Goal: Communication & Community: Connect with others

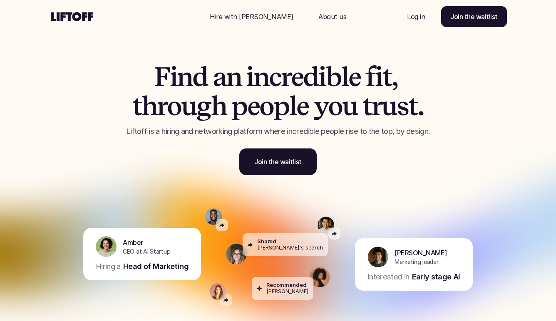
click at [413, 16] on p "Log in" at bounding box center [416, 17] width 18 height 10
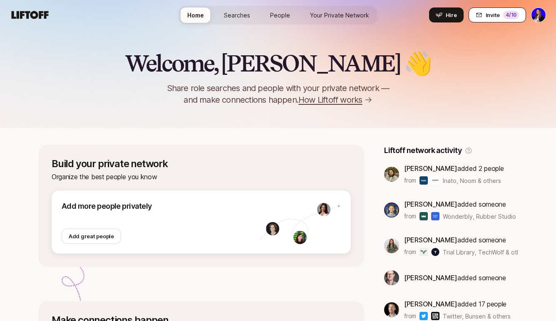
click at [488, 15] on span "Invite" at bounding box center [493, 15] width 14 height 8
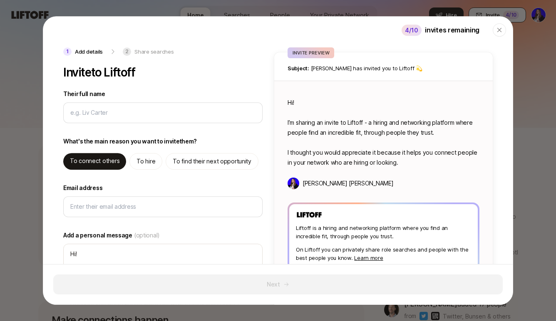
type textarea "x"
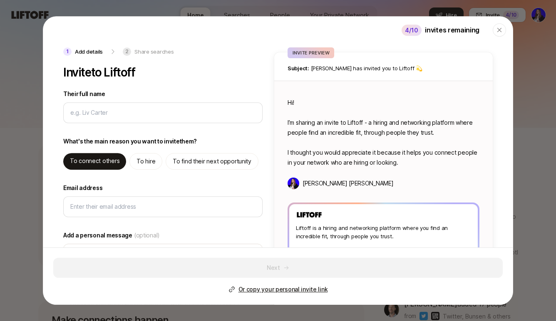
type input "R"
type textarea "x"
type input "Ro"
type textarea "x"
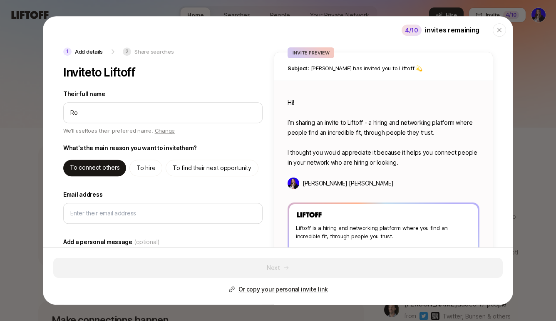
type input "Rob"
type textarea "x"
type input "Robb"
type textarea "x"
type input "Robby"
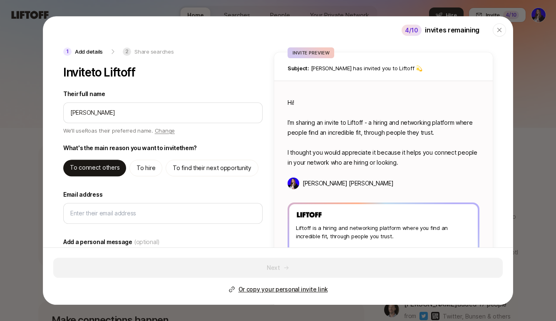
type textarea "x"
type input "Robby"
type textarea "x"
type input "Robby P"
type textarea "x"
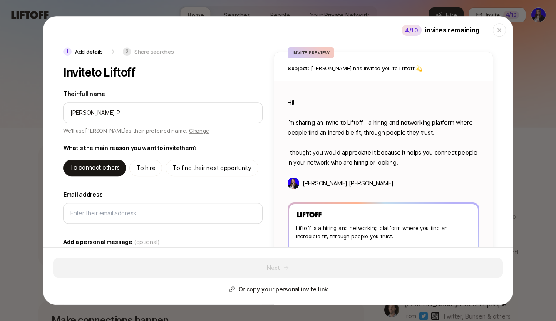
type input "Robby Pe"
type textarea "x"
type input "Robby Pet"
type textarea "x"
type input "Robby Pete"
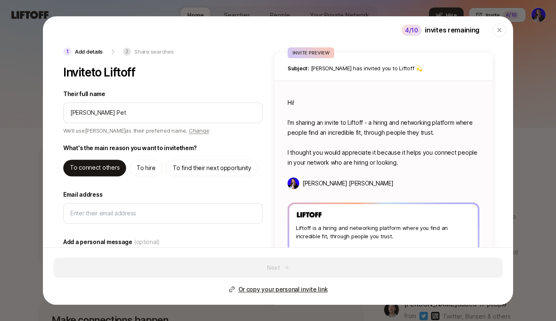
type textarea "x"
type input "Robby Peter"
type textarea "x"
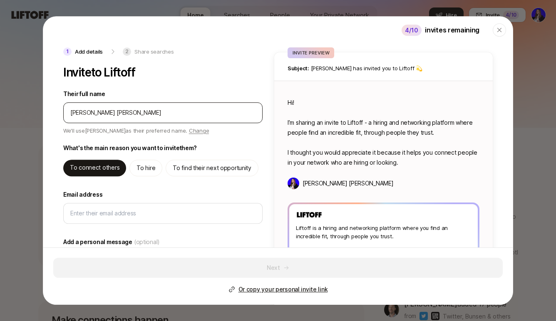
type input "Robby Peters"
type textarea "x"
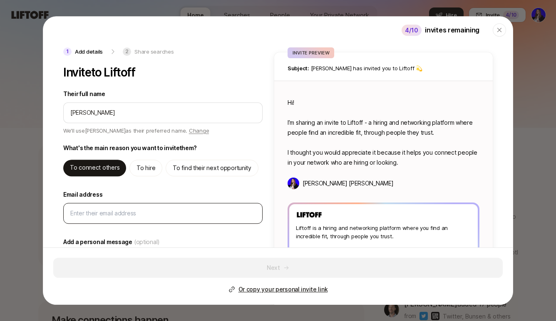
type input "Robby Peters"
type textarea "Hi Robby! I’m sharing an invite to Liftoff - a hiring and networking platform w…"
type textarea "x"
click at [105, 212] on input "Email address" at bounding box center [162, 214] width 185 height 10
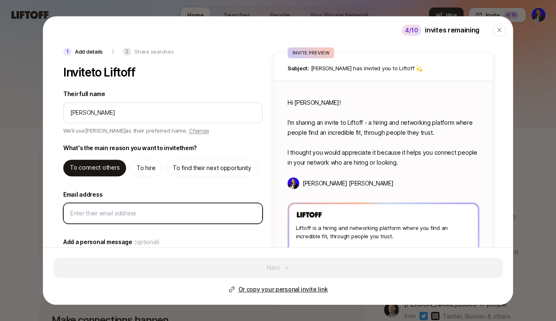
type input "r"
type textarea "x"
type input "ro"
type textarea "x"
type input "rob"
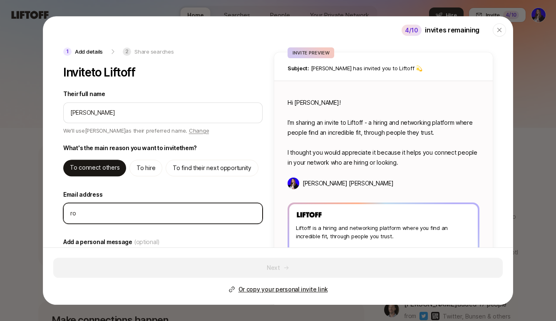
type textarea "x"
type input "robb"
type textarea "x"
type input "robby"
type textarea "x"
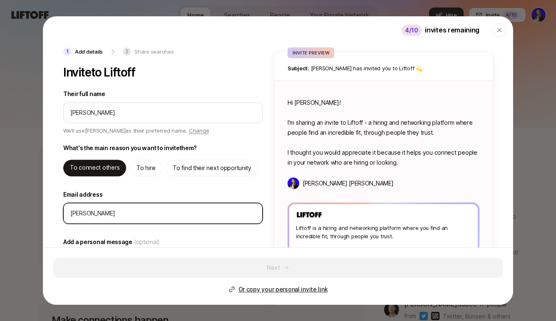
type input "robby@"
type textarea "x"
type input "robby@s"
type textarea "x"
type input "robby@se"
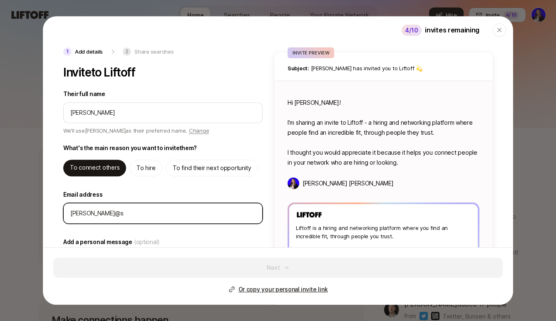
type textarea "x"
type input "robby@sem"
type textarea "x"
type input "robby@semp"
type textarea "x"
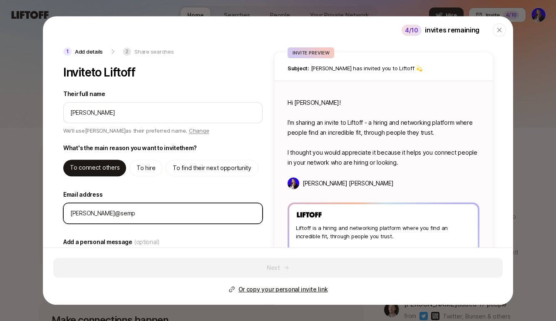
type input "robby@sempe"
type textarea "x"
type input "robby@semper"
type textarea "x"
type input "robby@semperv"
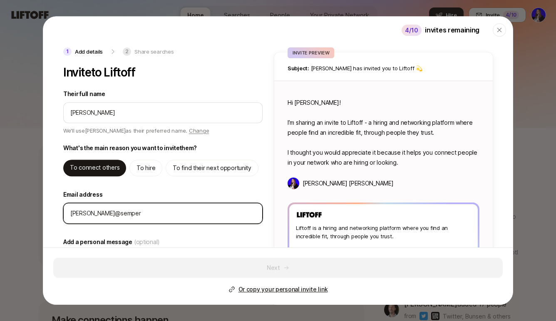
type textarea "x"
type input "robby@sempervi"
type textarea "x"
type input "robby@sempervir"
type textarea "x"
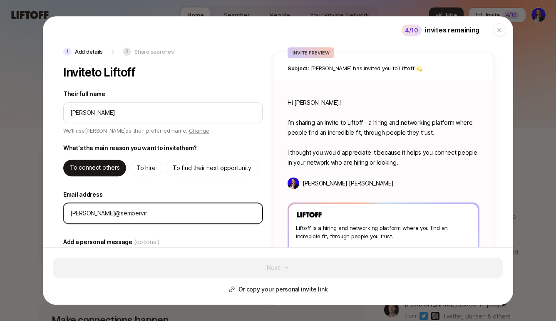
type input "robby@sempervire"
type textarea "x"
type input "robby@semperviren"
type textarea "x"
type input "robby@sempervirens"
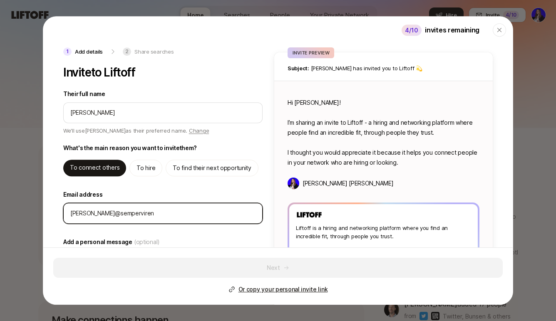
type textarea "x"
type input "robby@sempervirensv"
type textarea "x"
type input "robby@sempervirensvc"
type textarea "x"
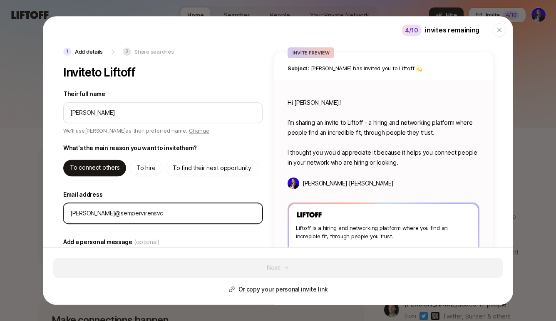
type input "robby@sempervirensvc."
type textarea "x"
type input "robby@sempervirensvc.c"
type textarea "x"
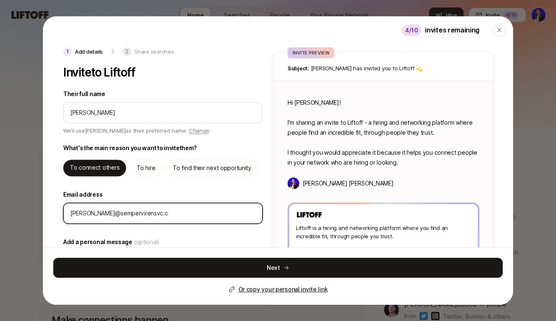
type input "robby@sempervirensvc.co"
type textarea "x"
type input "robby@sempervirensvc.com"
type textarea "x"
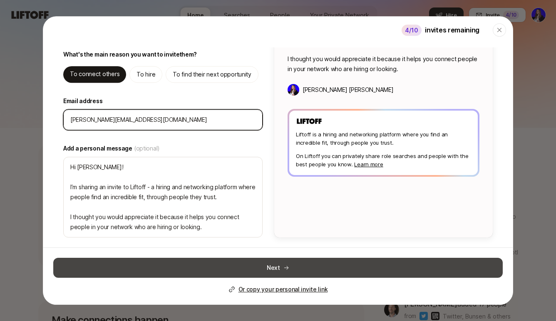
type input "robby@sempervirensvc.com"
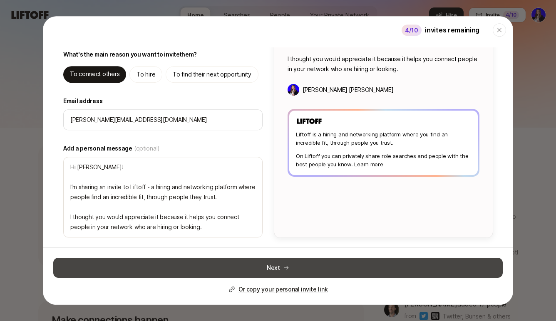
click at [290, 271] on button "Next" at bounding box center [278, 268] width 450 height 20
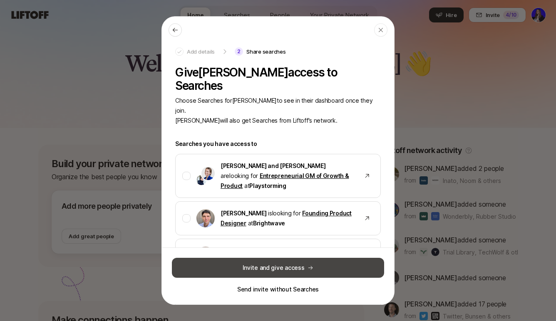
click at [273, 270] on button "Invite and give access" at bounding box center [278, 268] width 212 height 20
